Goal: Task Accomplishment & Management: Manage account settings

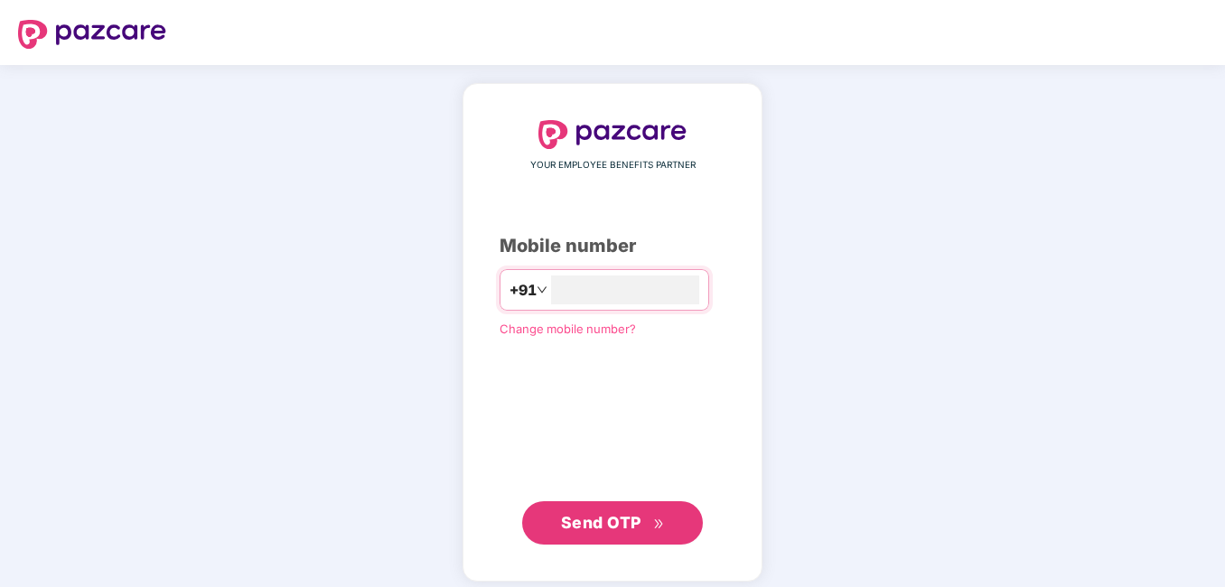
type input "**********"
click at [591, 527] on span "Send OTP" at bounding box center [601, 520] width 80 height 19
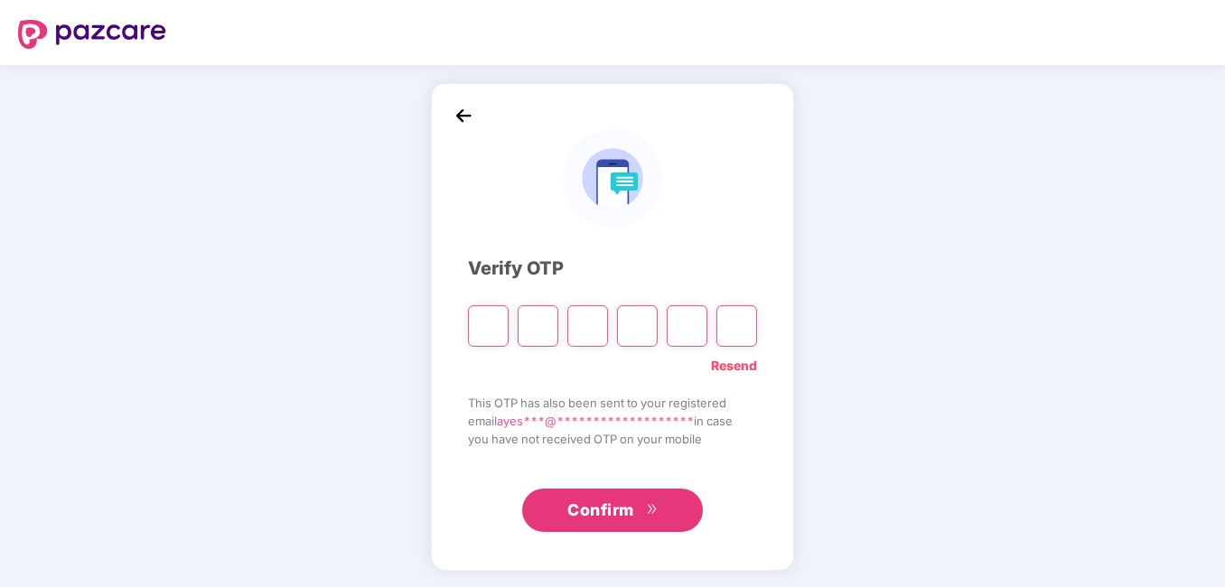
type input "*"
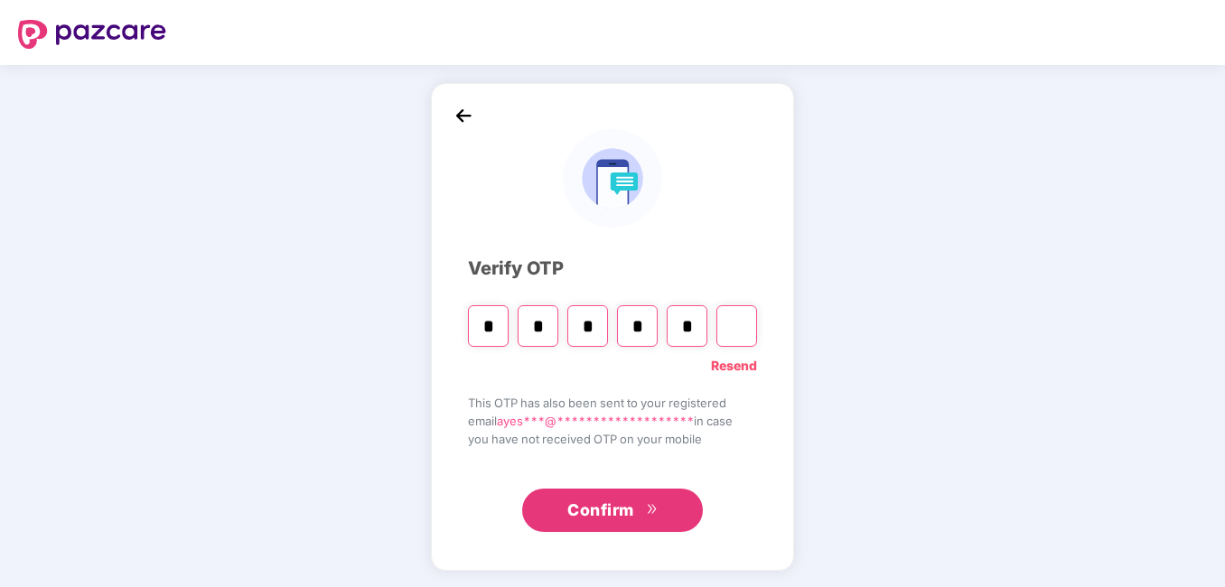
type input "*"
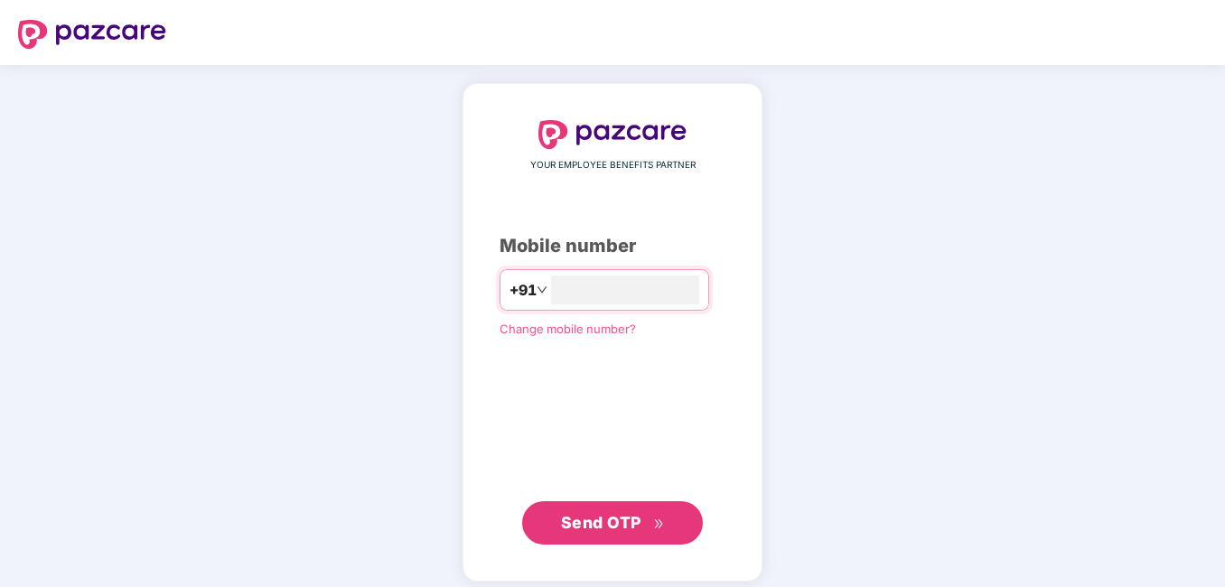
type input "**********"
click at [593, 526] on span "Send OTP" at bounding box center [601, 520] width 80 height 19
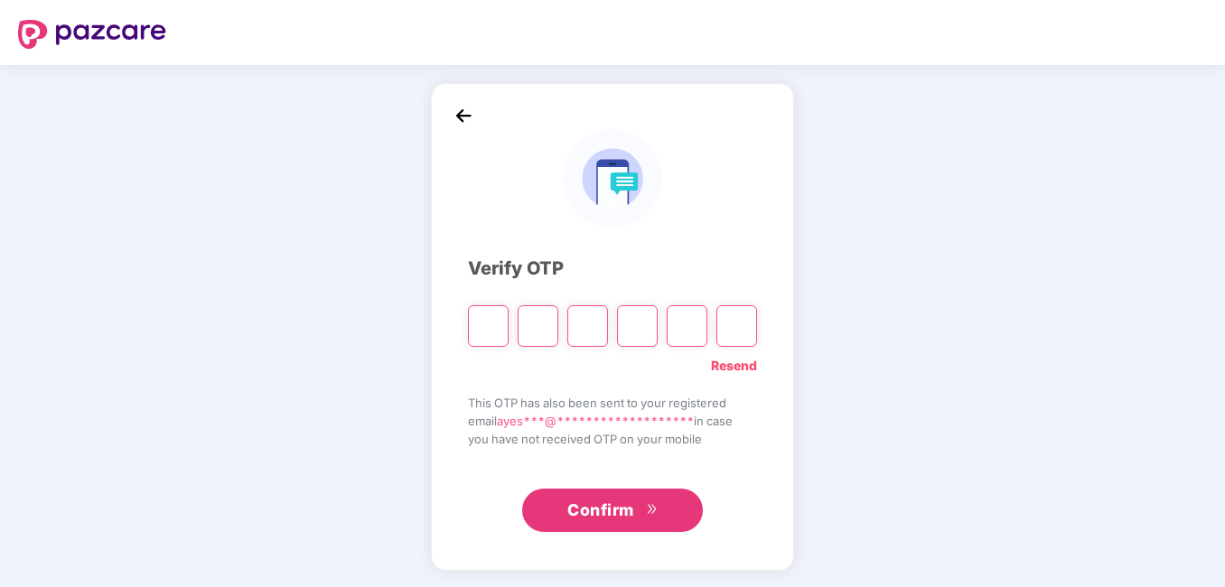
type input "*"
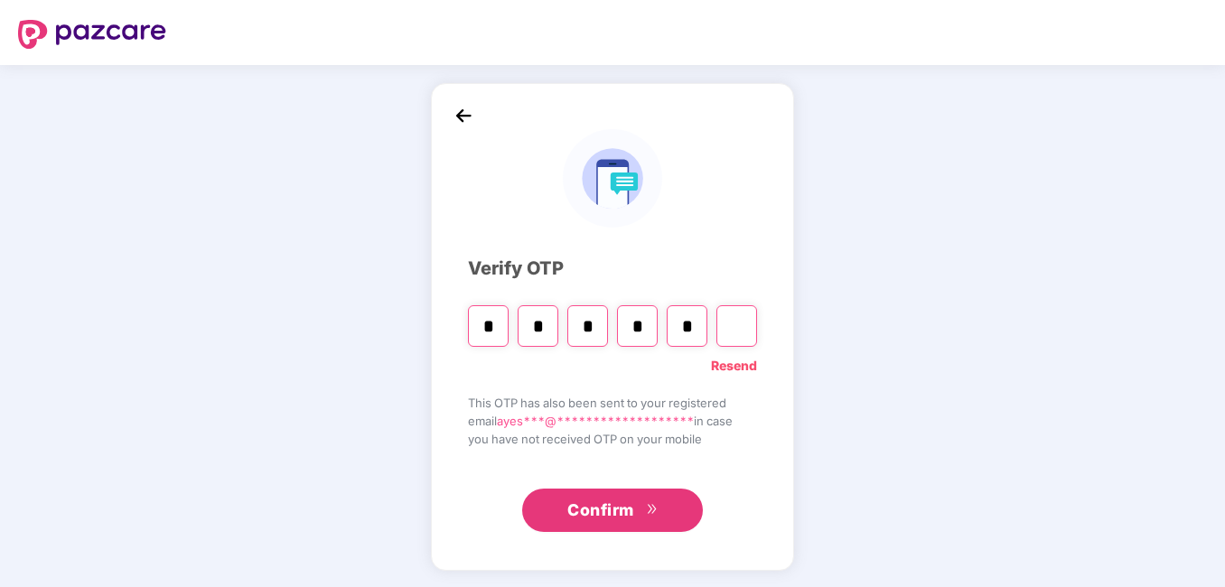
type input "*"
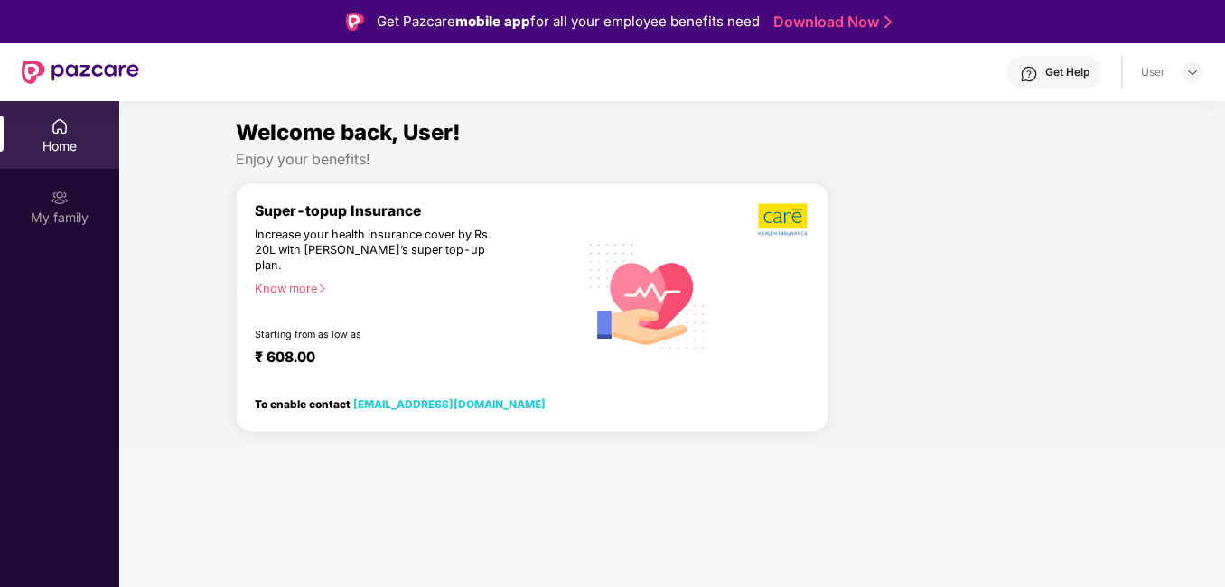
click at [76, 146] on div "Home" at bounding box center [59, 146] width 119 height 18
click at [1189, 75] on img at bounding box center [1192, 72] width 14 height 14
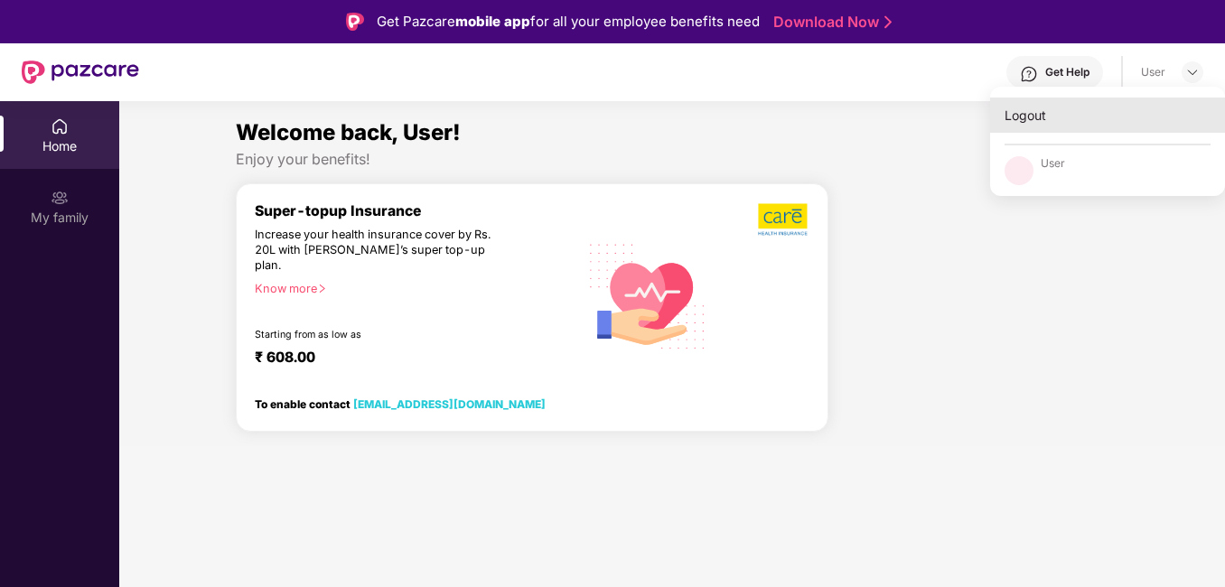
click at [1044, 116] on div "Logout" at bounding box center [1107, 115] width 235 height 35
